Goal: Task Accomplishment & Management: Manage account settings

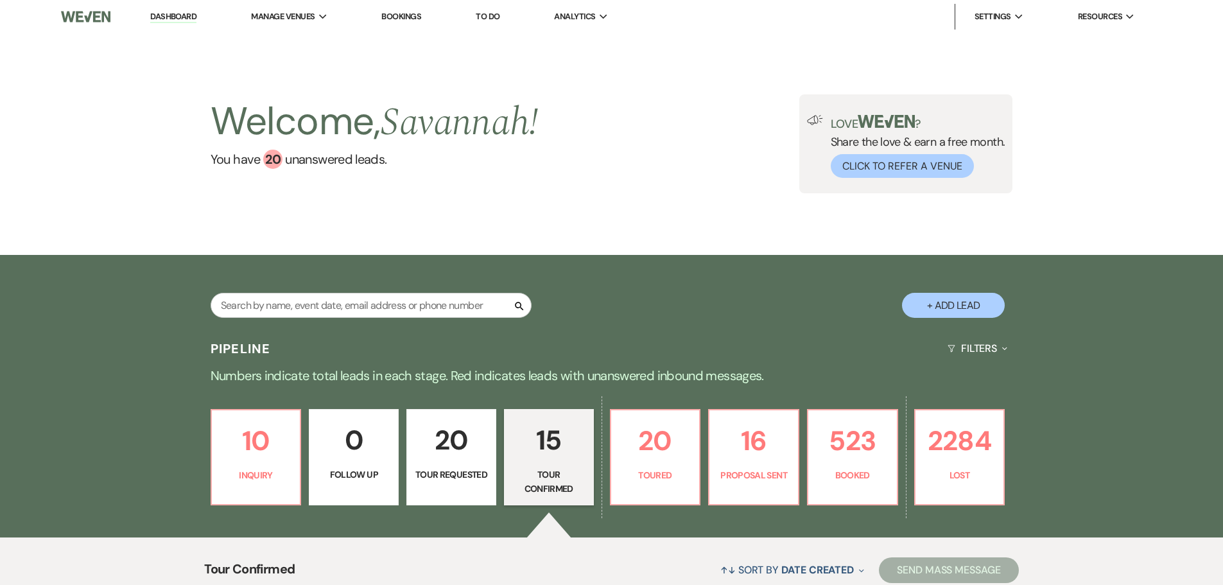
select select "4"
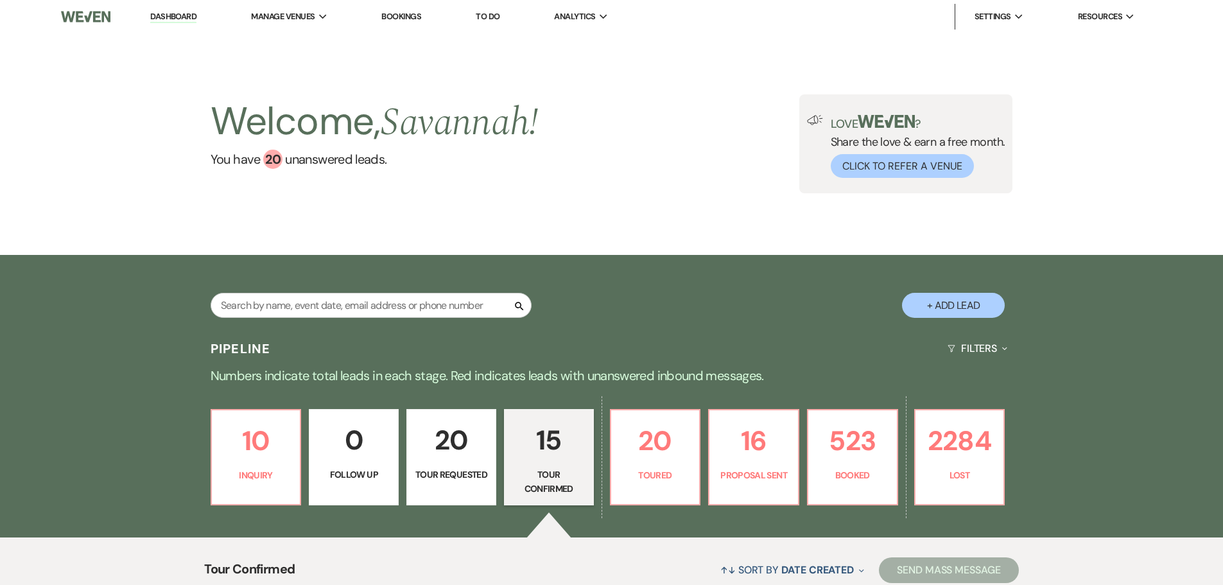
select select "4"
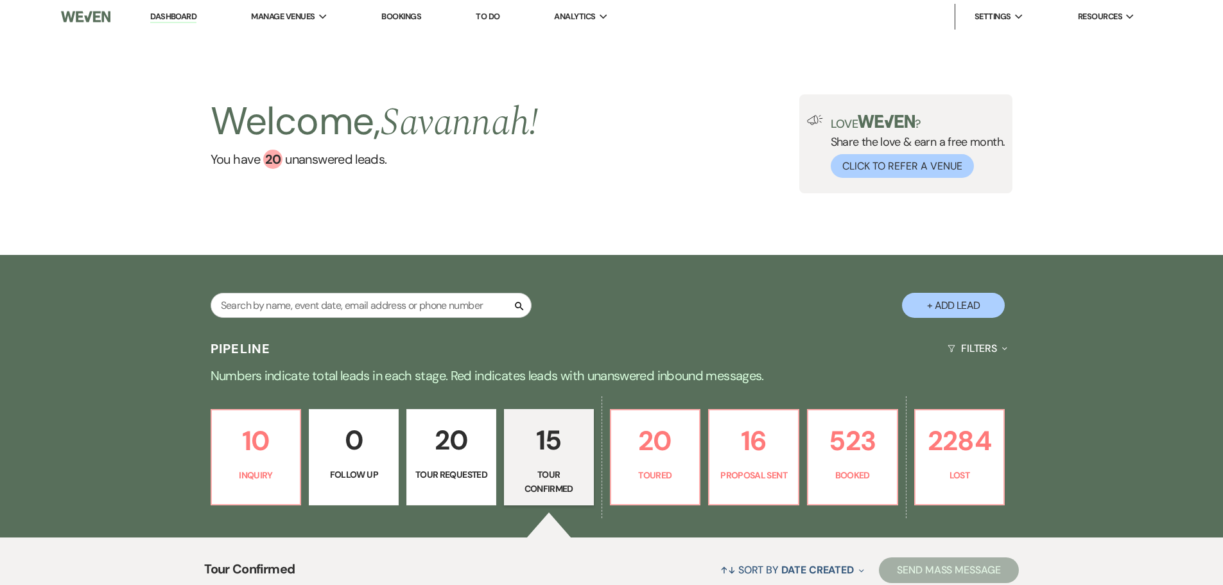
select select "4"
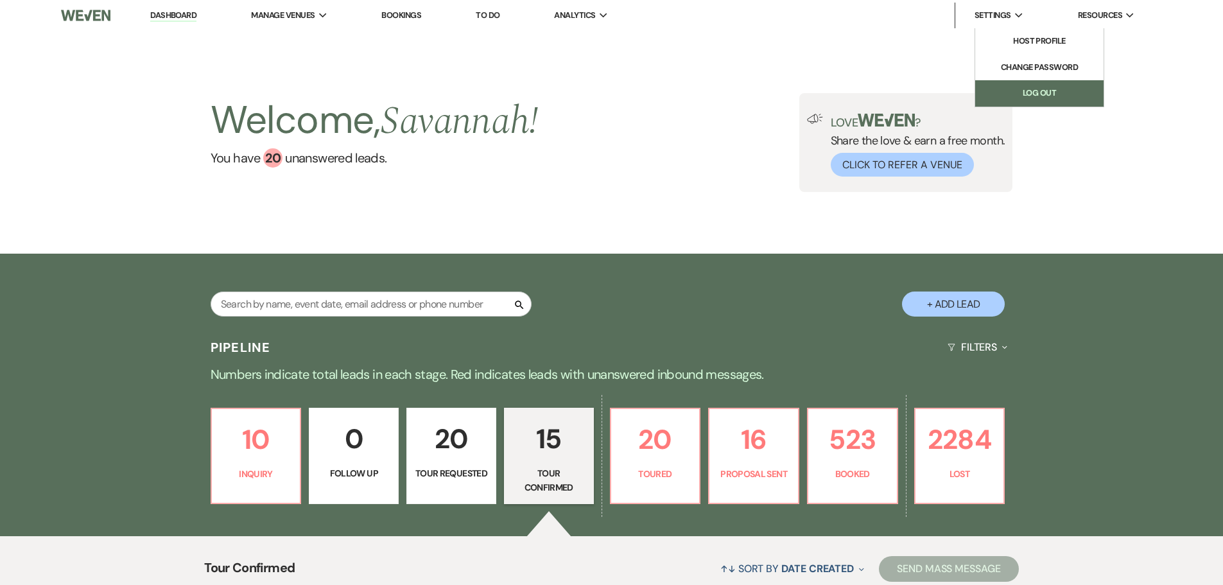
click at [1020, 85] on link "Log Out" at bounding box center [1039, 93] width 128 height 26
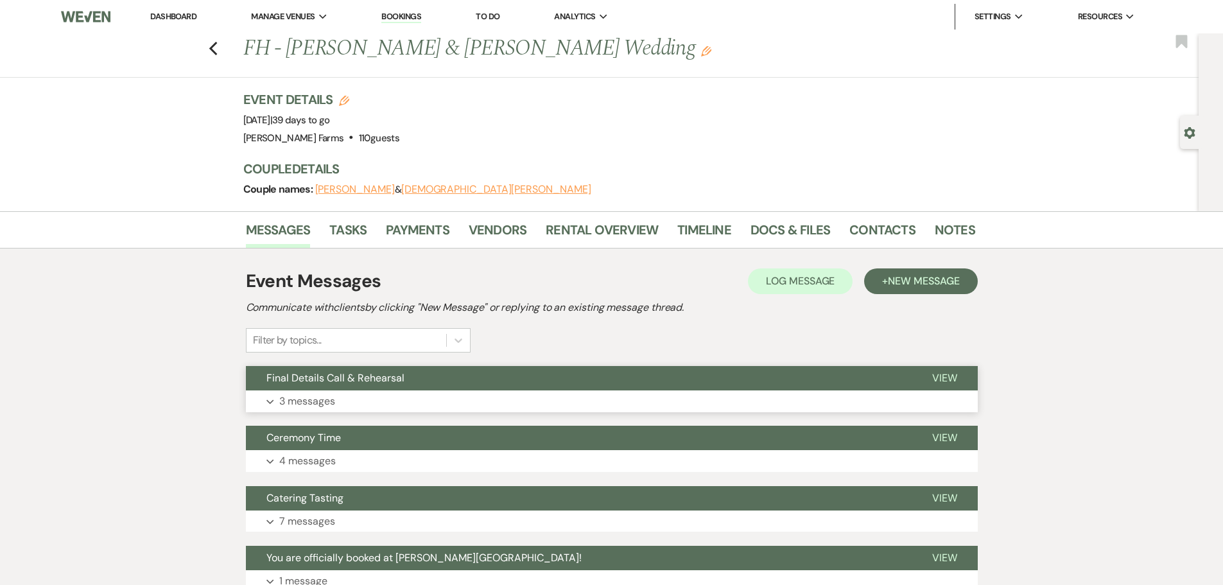
click at [461, 396] on button "Expand 3 messages" at bounding box center [612, 401] width 732 height 22
